Goal: Information Seeking & Learning: Learn about a topic

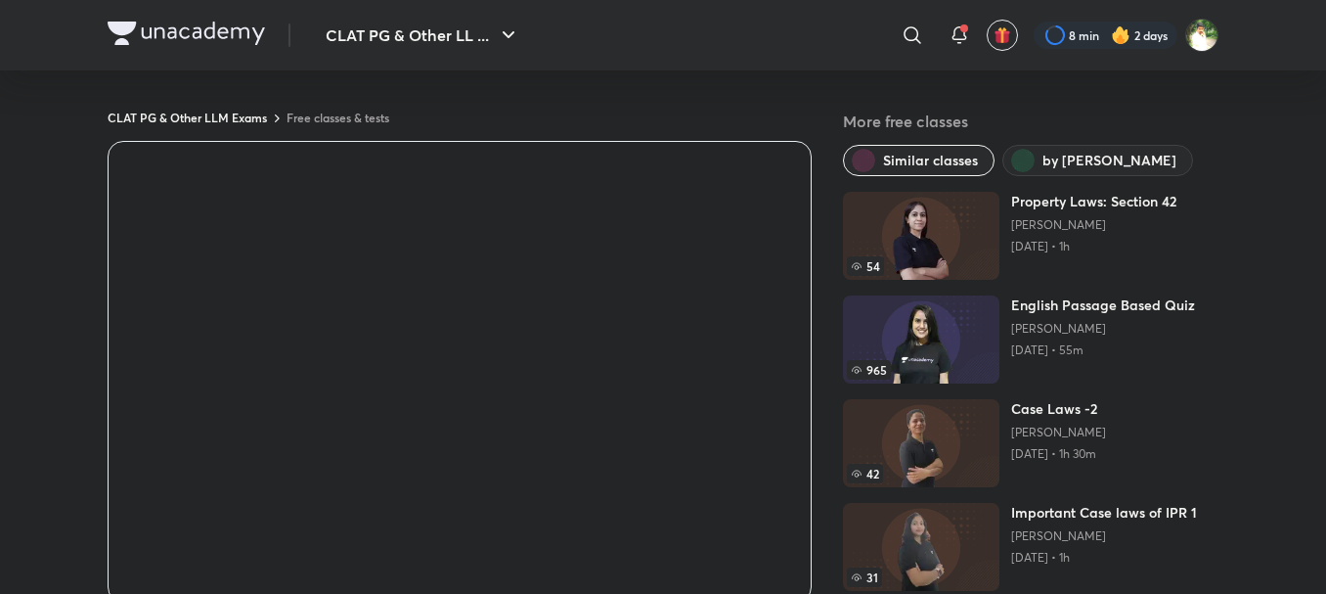
drag, startPoint x: 876, startPoint y: 199, endPoint x: 392, endPoint y: -107, distance: 572.2
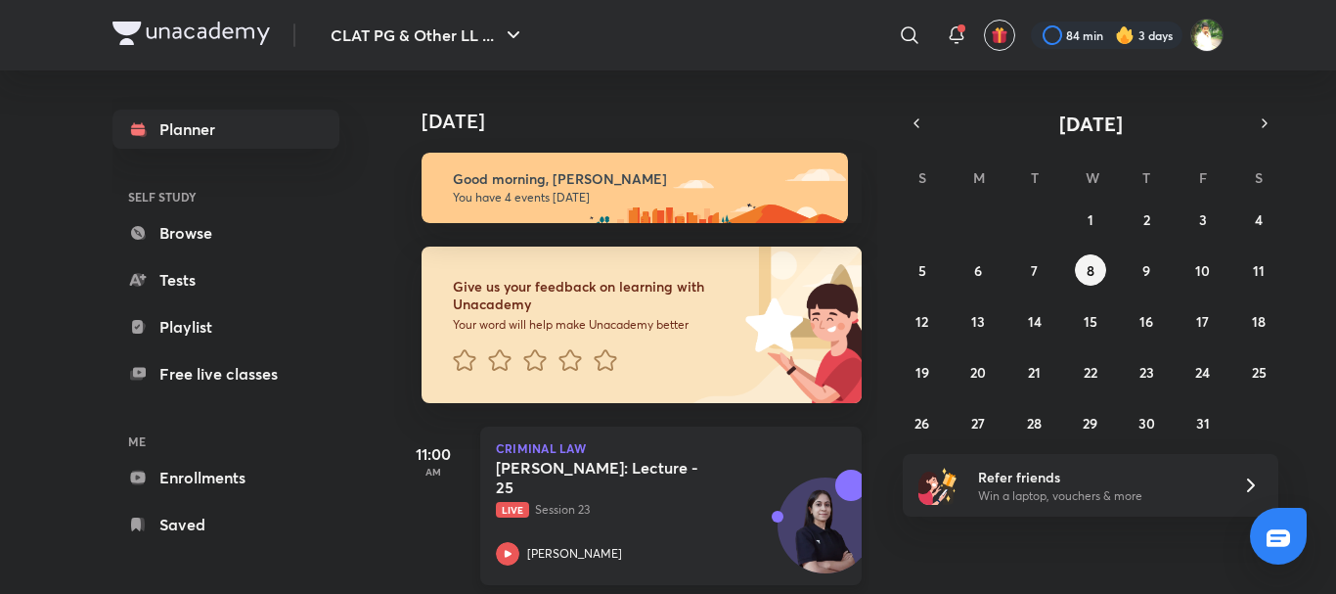
click at [580, 509] on p "Live Session 23" at bounding box center [649, 510] width 307 height 18
